Goal: Complete application form

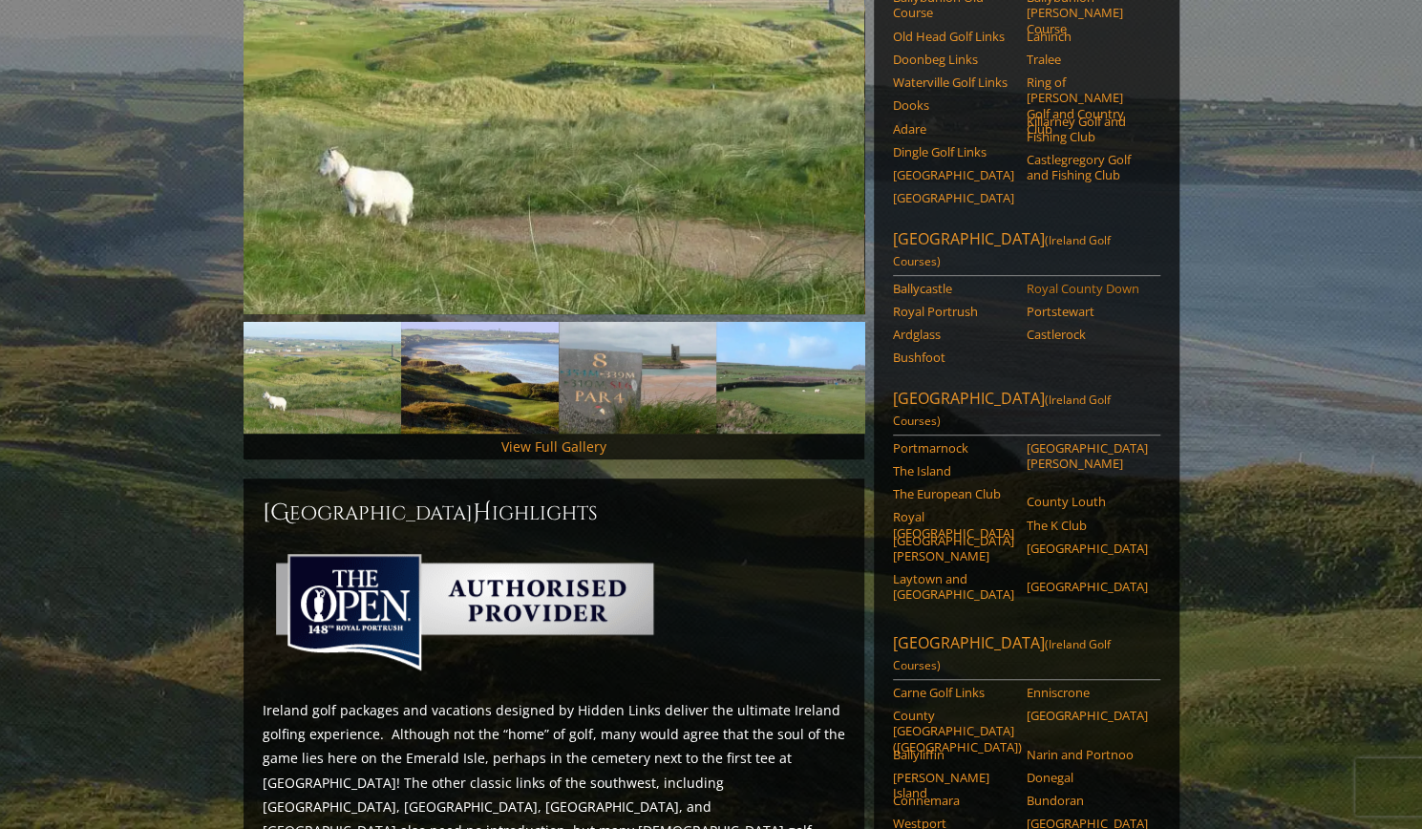
scroll to position [371, 0]
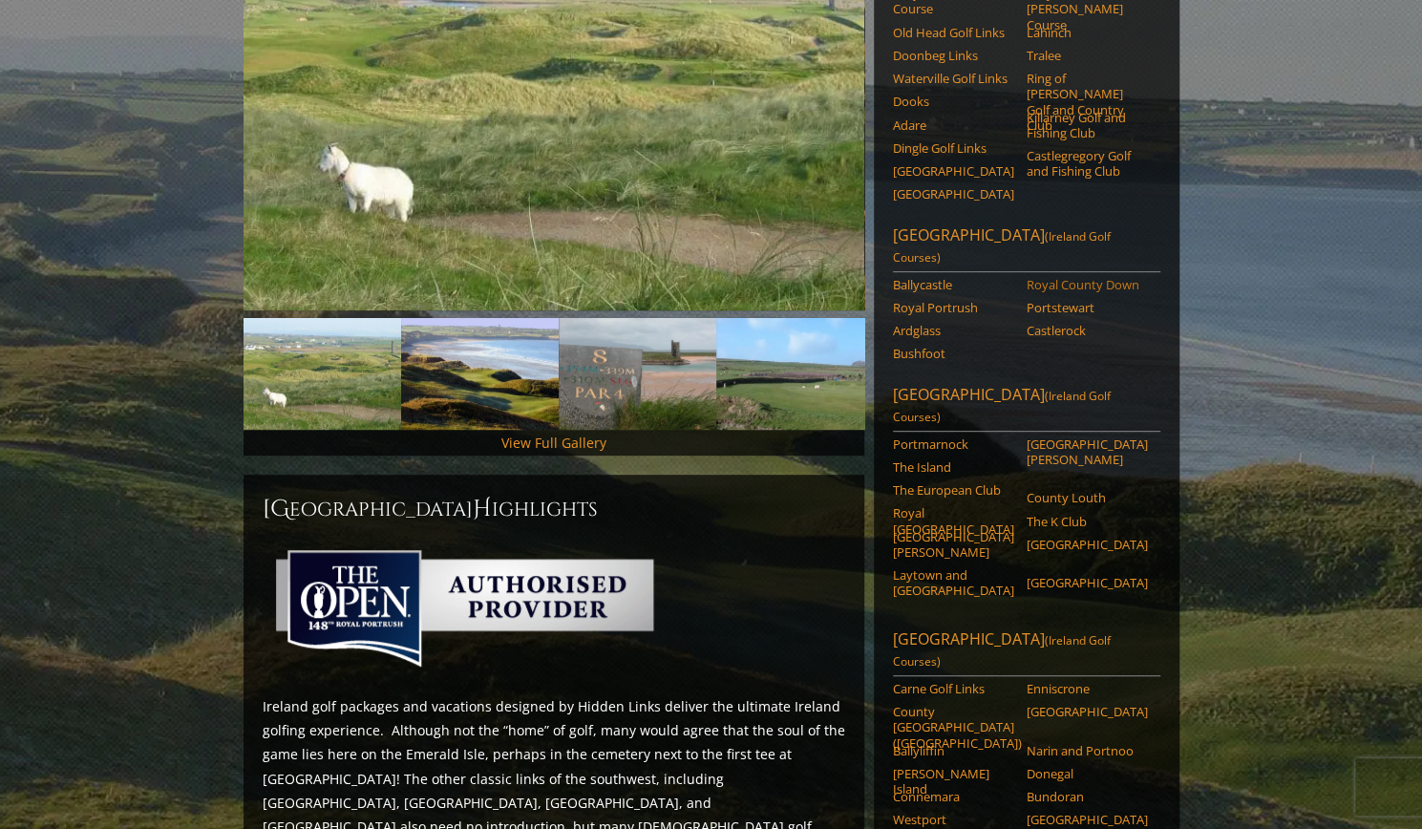
click at [1091, 277] on link "Royal County Down" at bounding box center [1087, 284] width 121 height 15
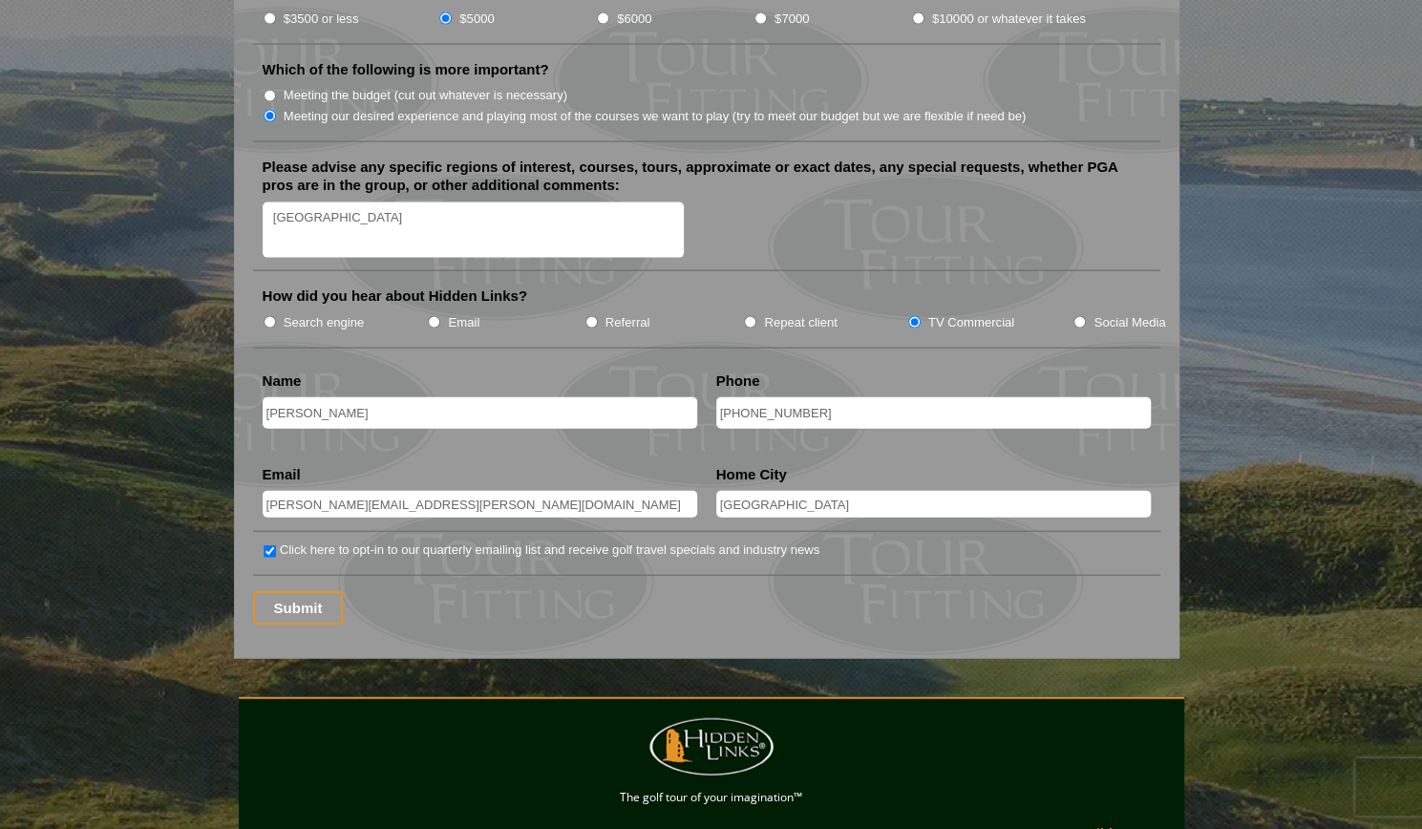
scroll to position [2326, 0]
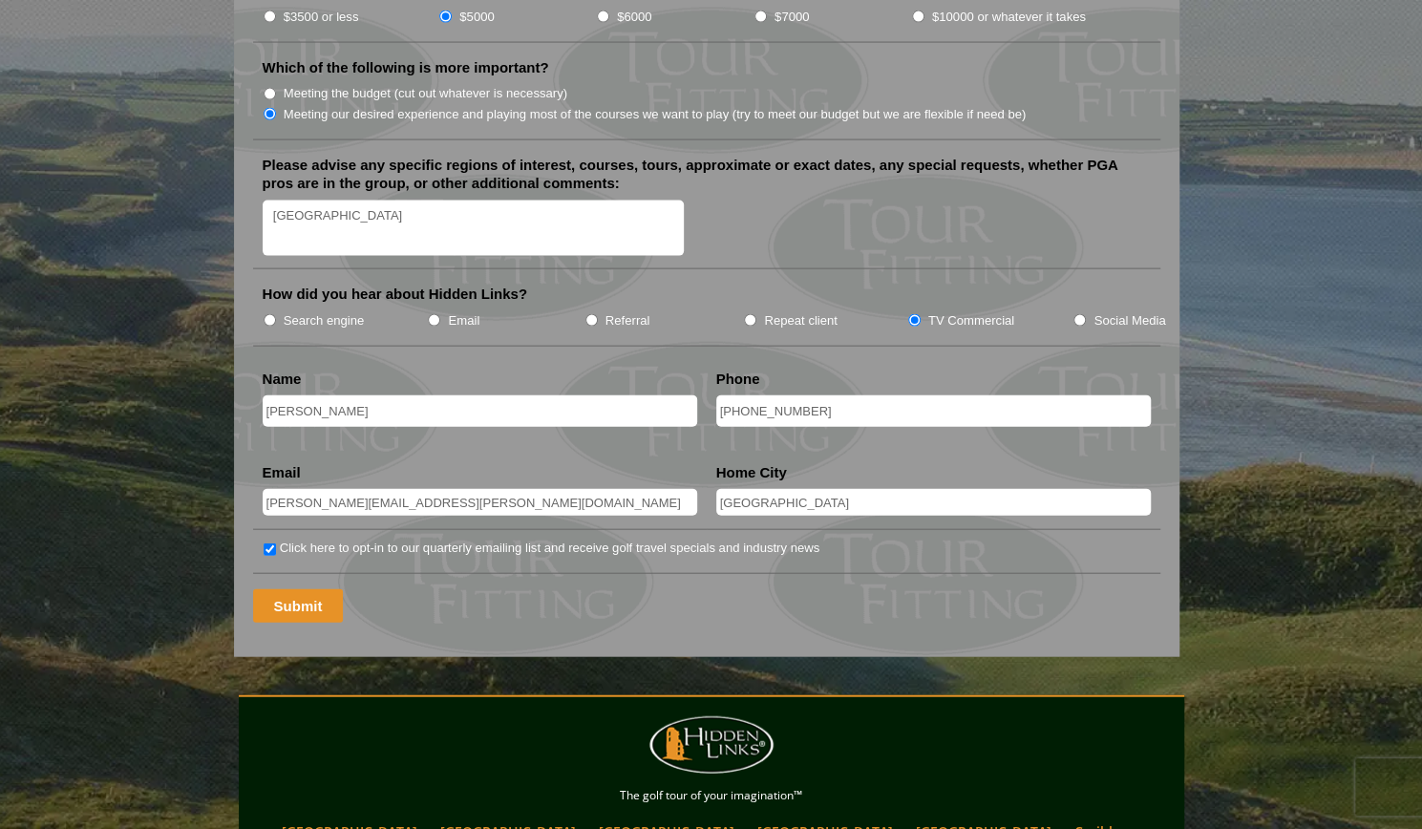
click at [315, 589] on input "Submit" at bounding box center [298, 605] width 91 height 33
